Goal: Navigation & Orientation: Find specific page/section

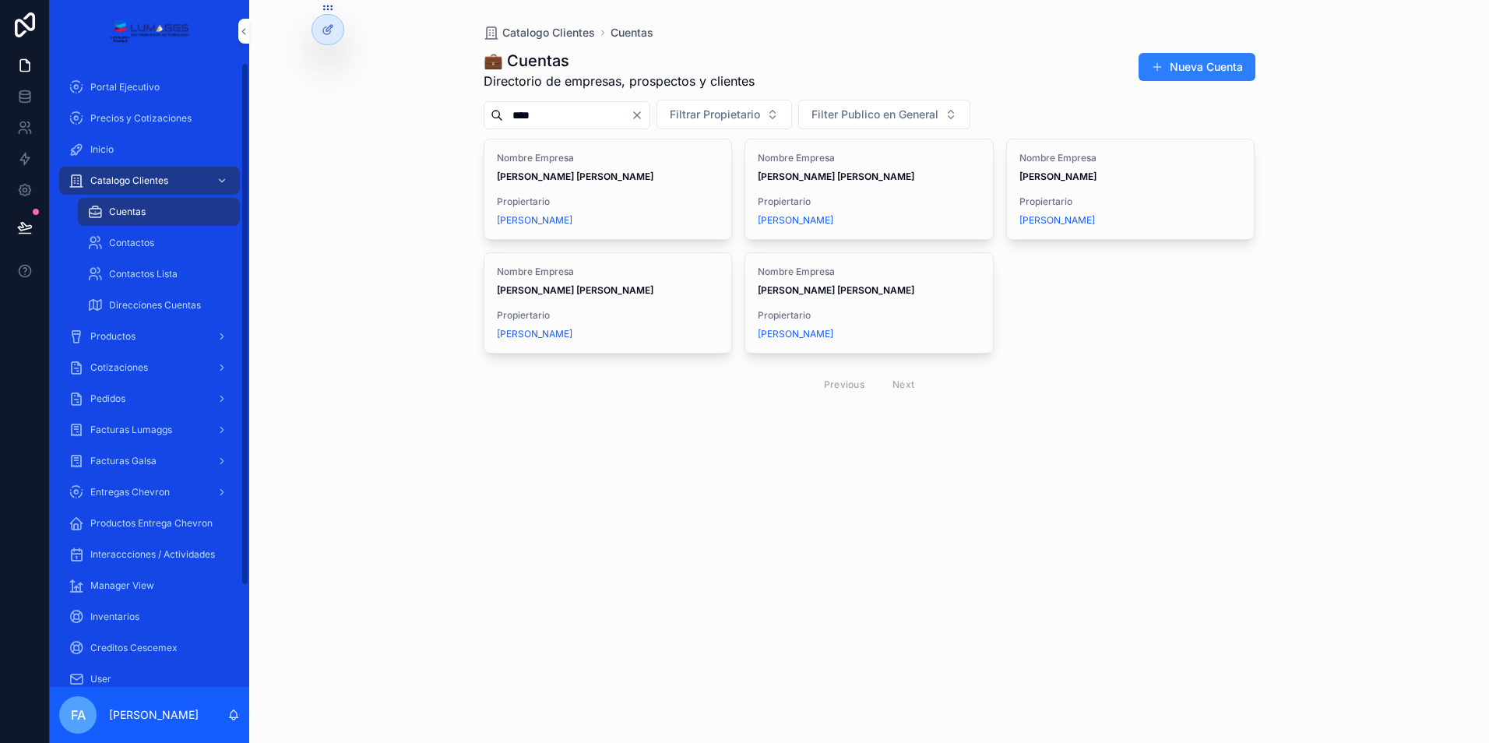
click at [115, 368] on span "Cotizaciones" at bounding box center [119, 367] width 58 height 12
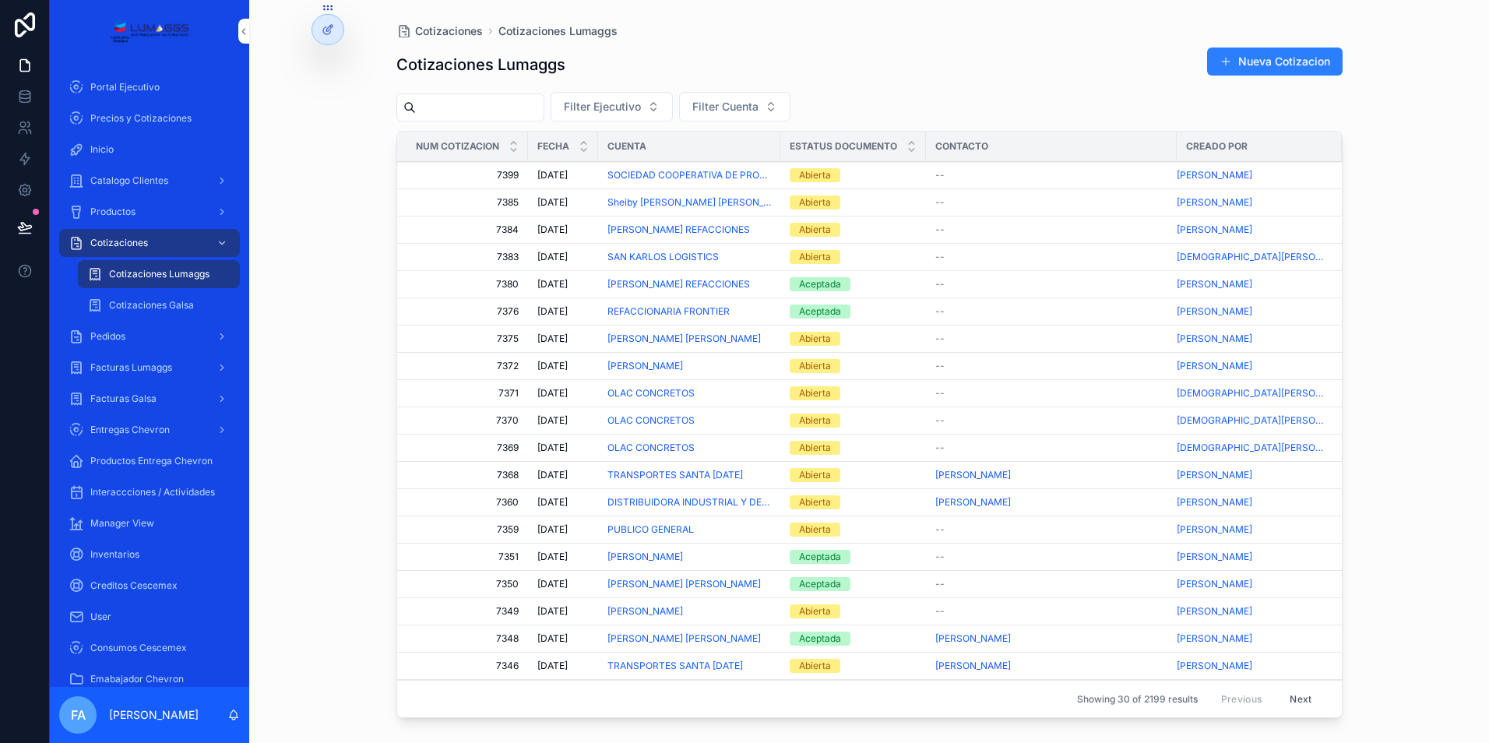
click at [137, 332] on div "Pedidos" at bounding box center [150, 336] width 162 height 25
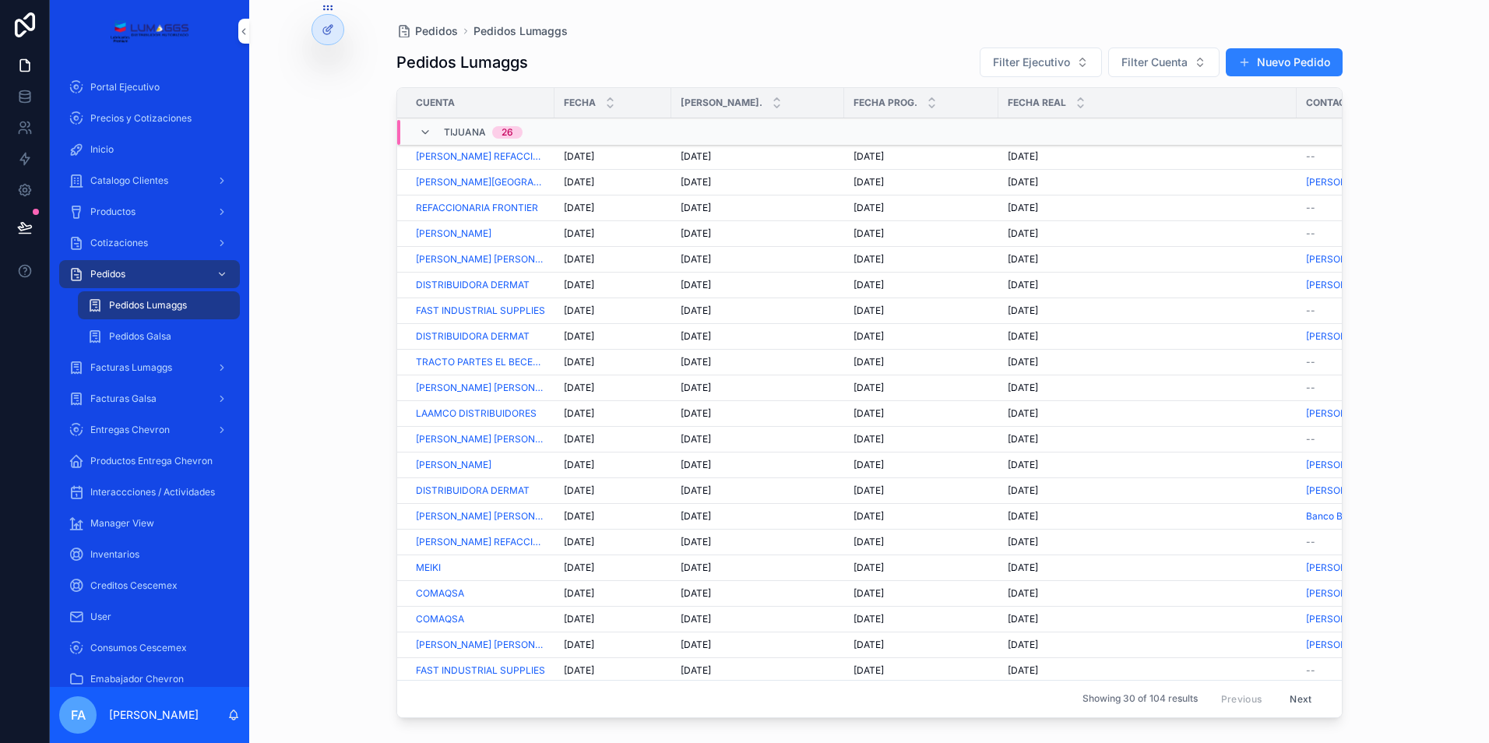
click at [136, 239] on span "Cotizaciones" at bounding box center [119, 243] width 58 height 12
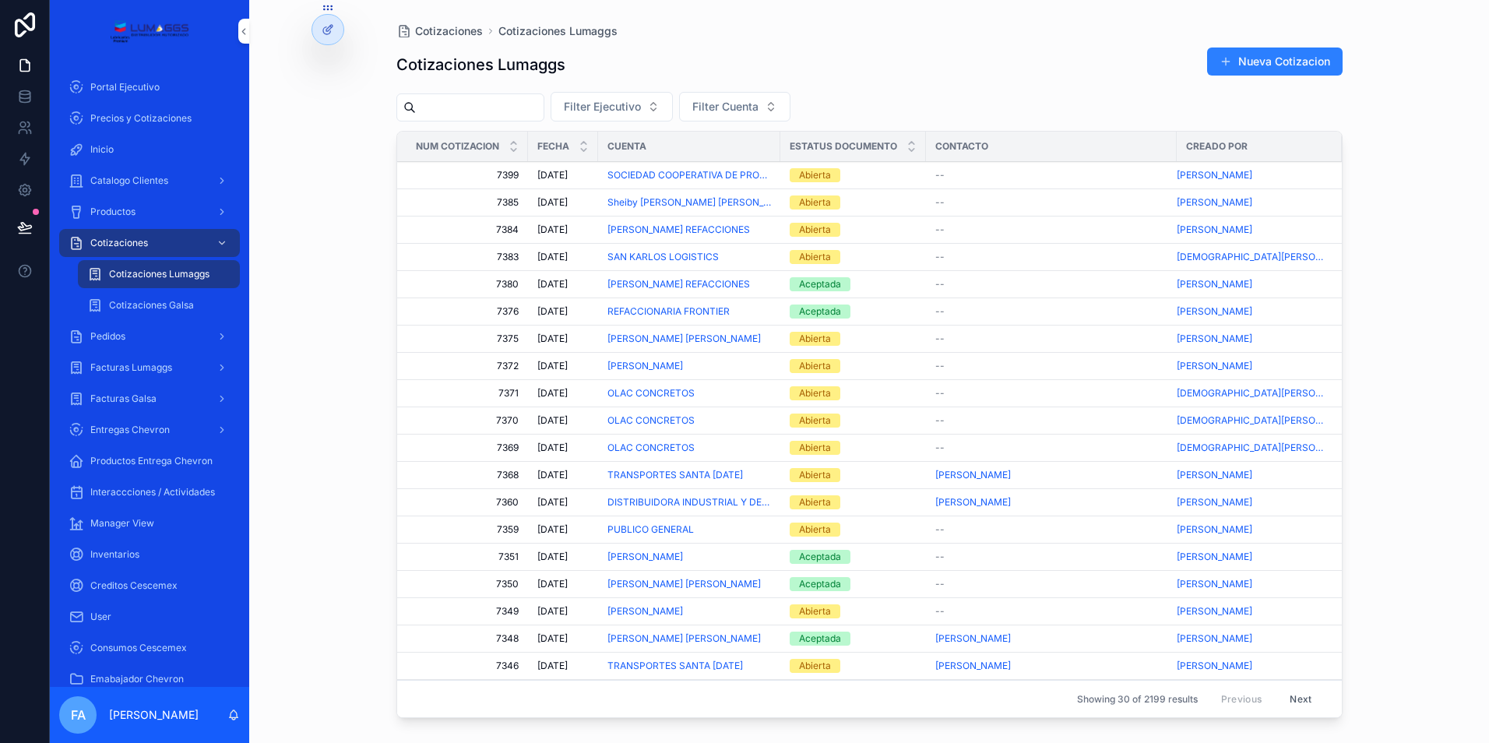
click at [124, 336] on span "Pedidos" at bounding box center [107, 336] width 35 height 12
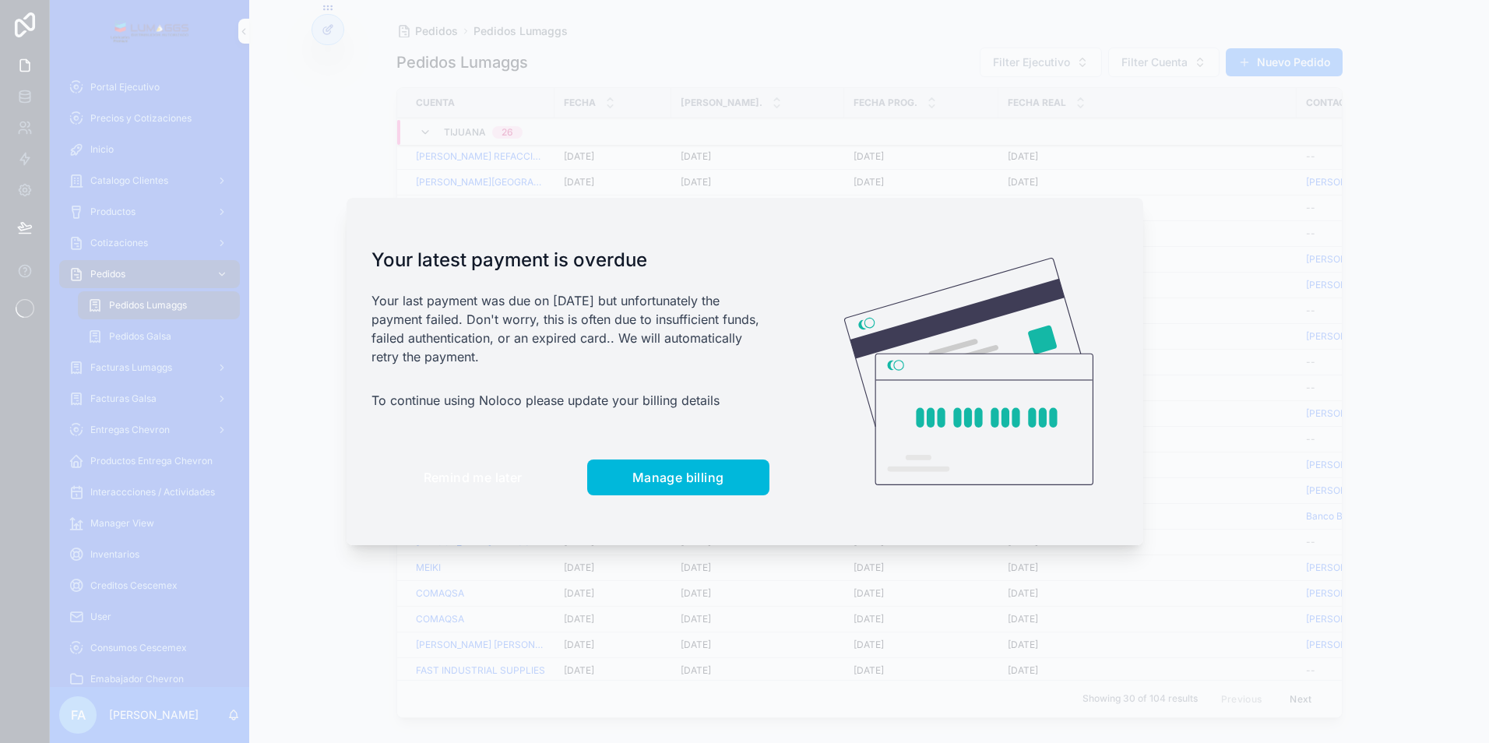
click at [461, 488] on button "Remind me later" at bounding box center [472, 477] width 203 height 36
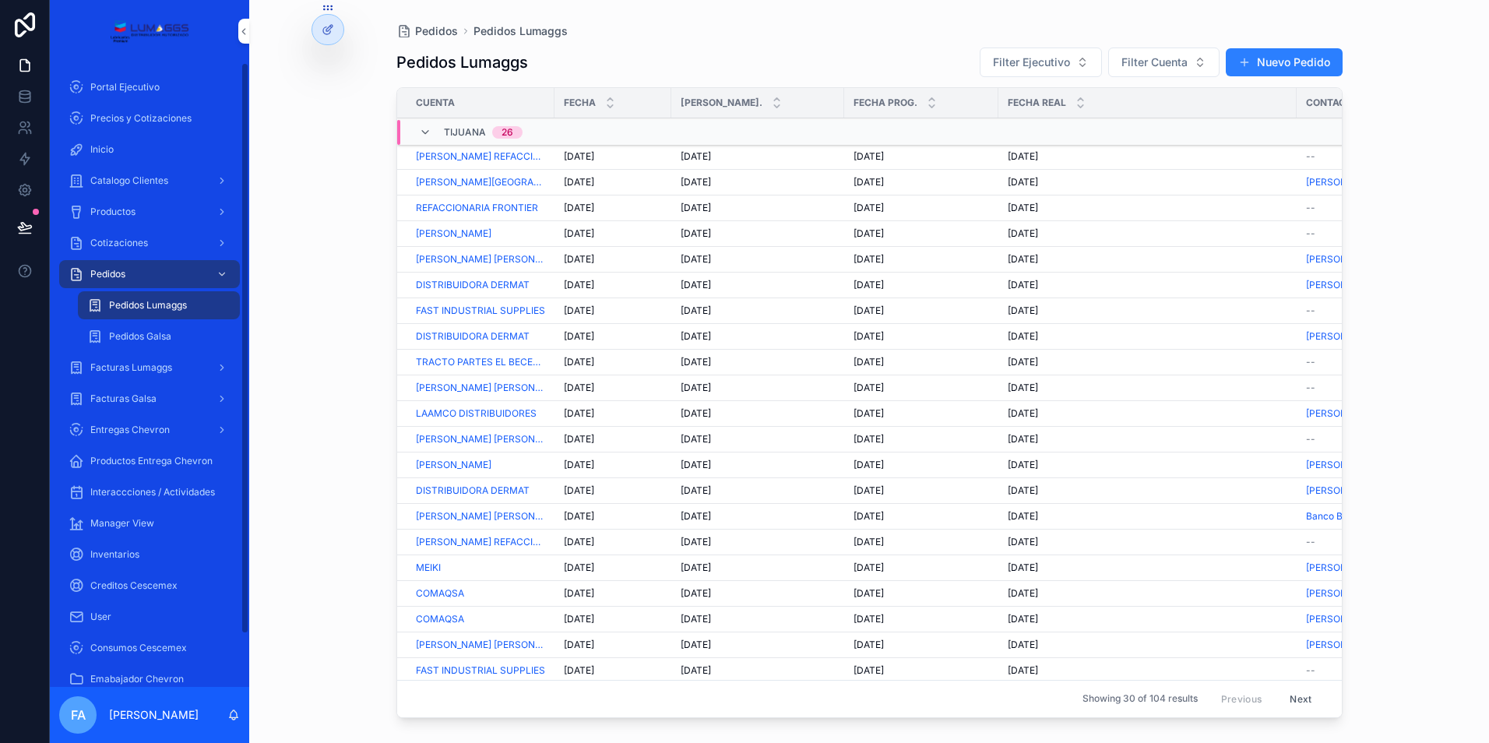
drag, startPoint x: 139, startPoint y: 272, endPoint x: 162, endPoint y: 305, distance: 39.7
click at [139, 272] on div "Pedidos" at bounding box center [150, 274] width 162 height 25
click at [162, 305] on span "Pedidos Lumaggs" at bounding box center [148, 305] width 78 height 12
click at [165, 340] on span "Pedidos Galsa" at bounding box center [140, 336] width 62 height 12
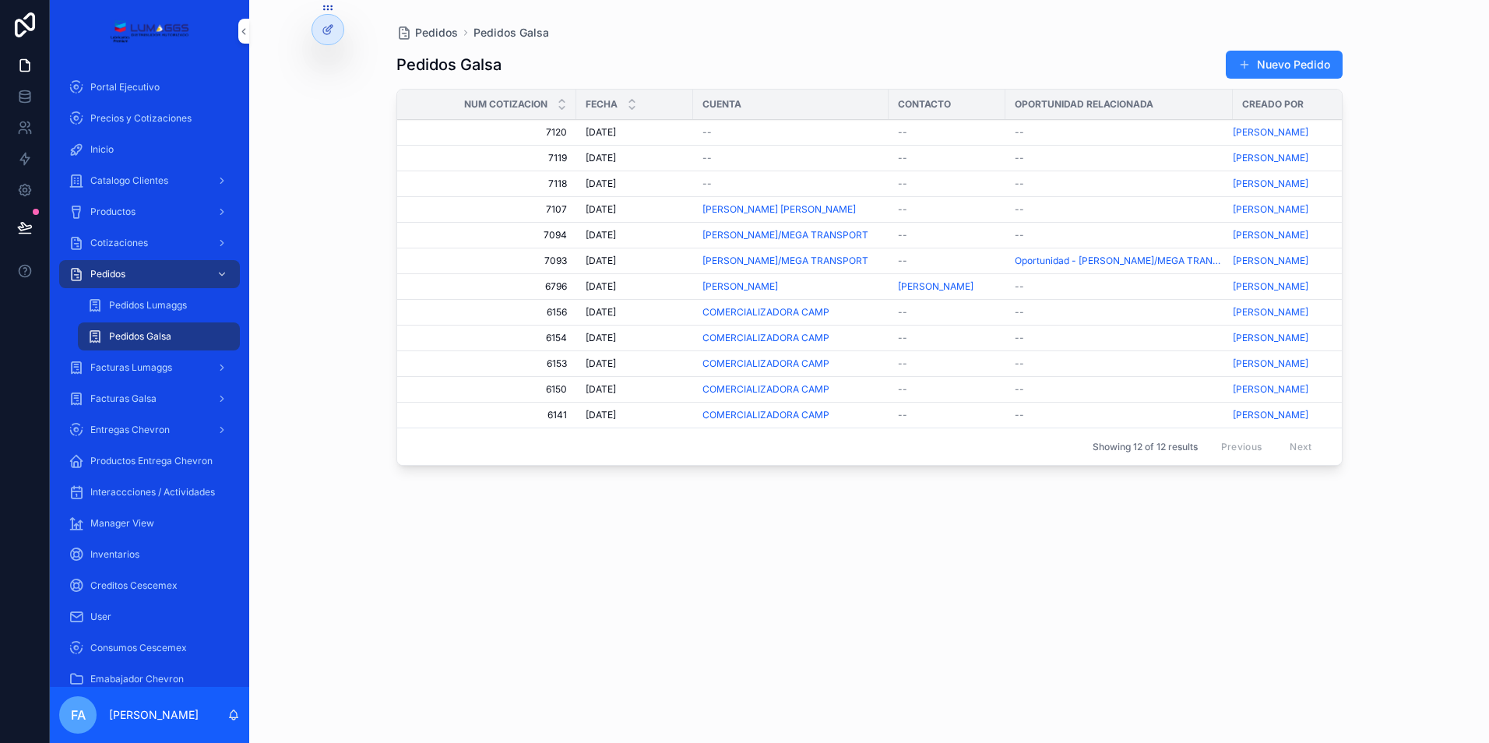
click at [153, 302] on span "Pedidos Lumaggs" at bounding box center [148, 305] width 78 height 12
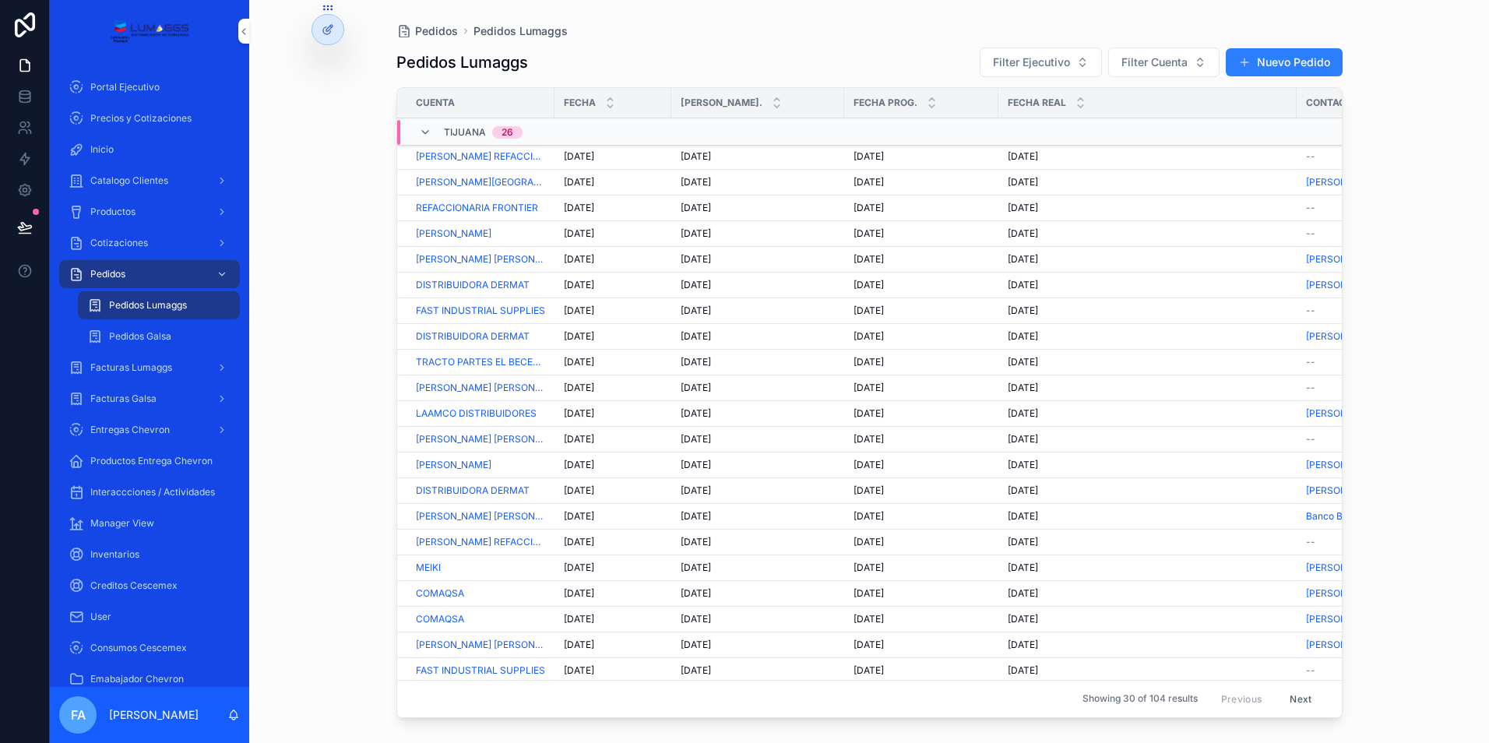
click at [153, 240] on div "Cotizaciones" at bounding box center [150, 243] width 162 height 25
